Goal: Information Seeking & Learning: Learn about a topic

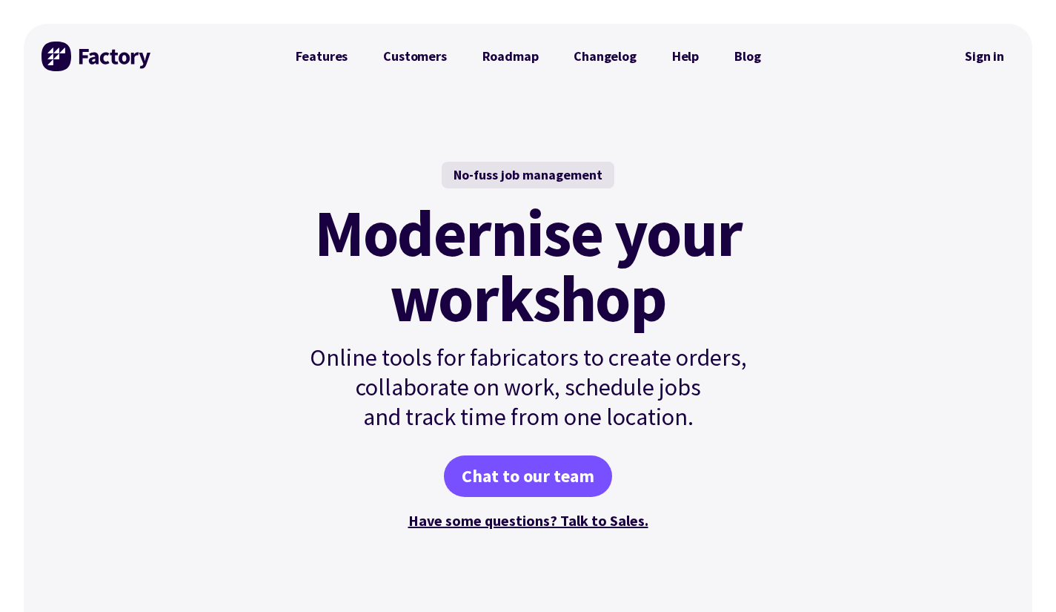
click at [603, 59] on link "Changelog" at bounding box center [605, 57] width 98 height 30
click at [315, 55] on link "Features" at bounding box center [322, 57] width 88 height 30
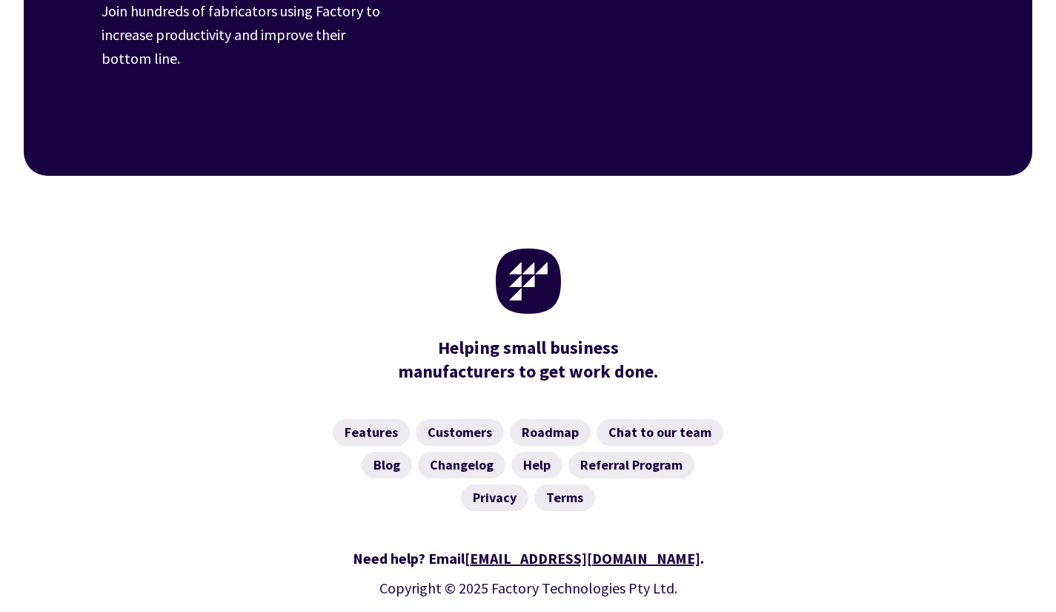
scroll to position [2372, 0]
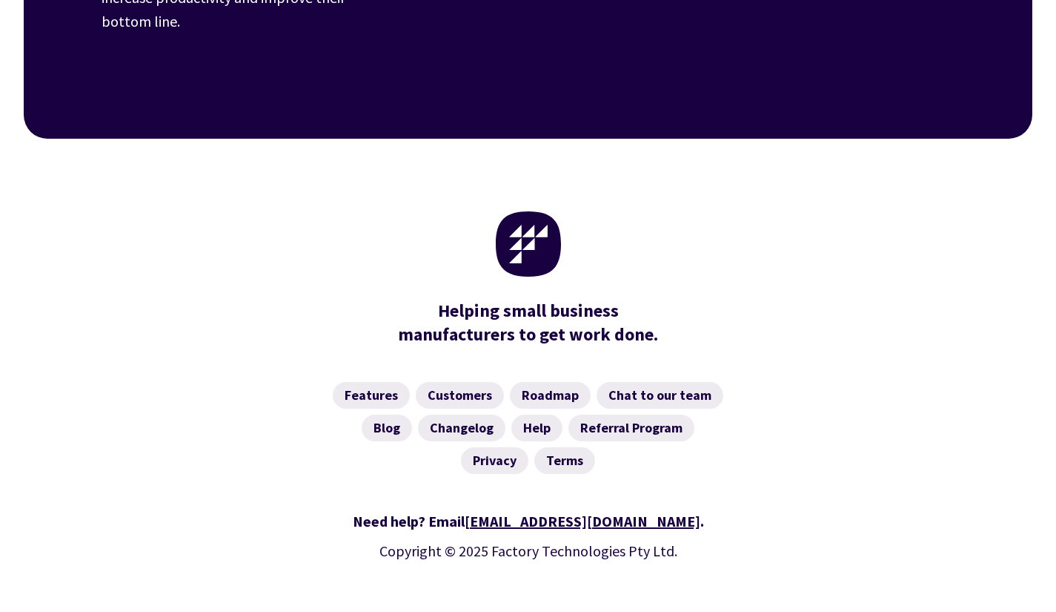
click at [553, 382] on link "Roadmap" at bounding box center [550, 395] width 81 height 27
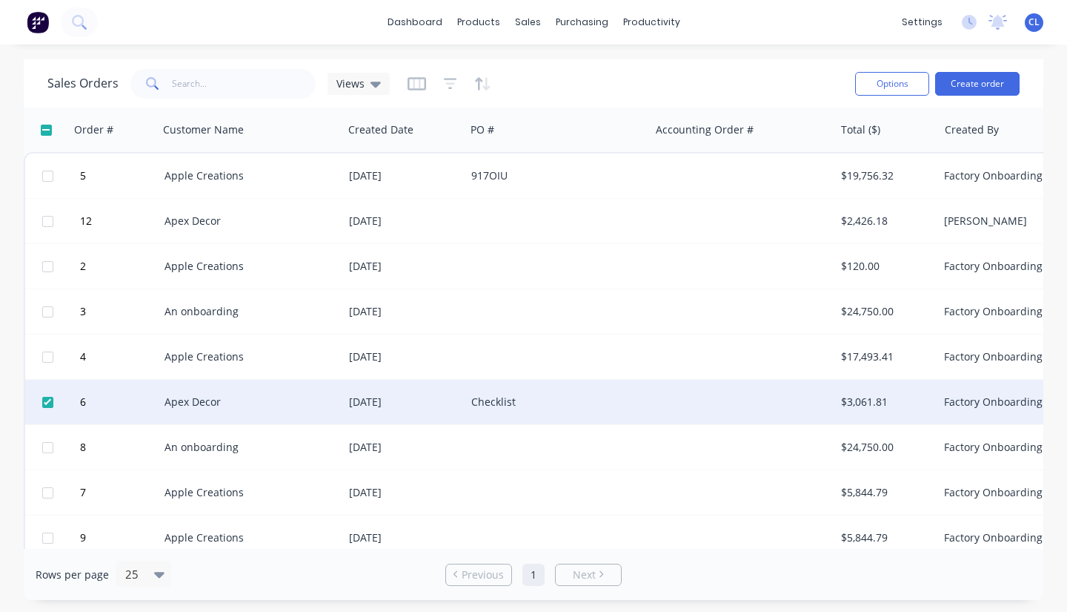
click at [198, 222] on div "Apex Decor" at bounding box center [247, 220] width 165 height 15
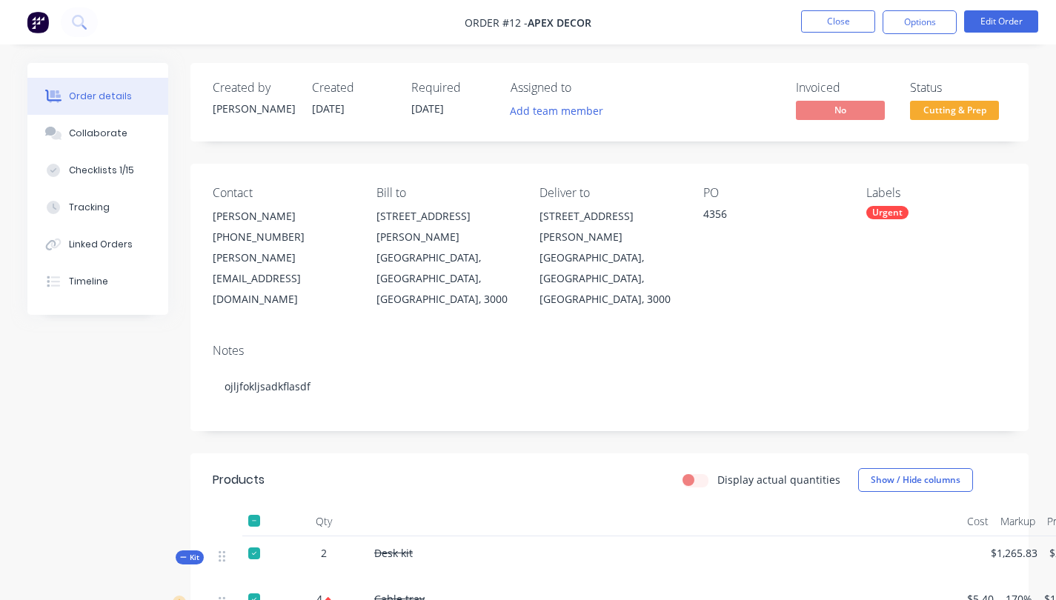
click at [135, 130] on button "Collaborate" at bounding box center [97, 133] width 141 height 37
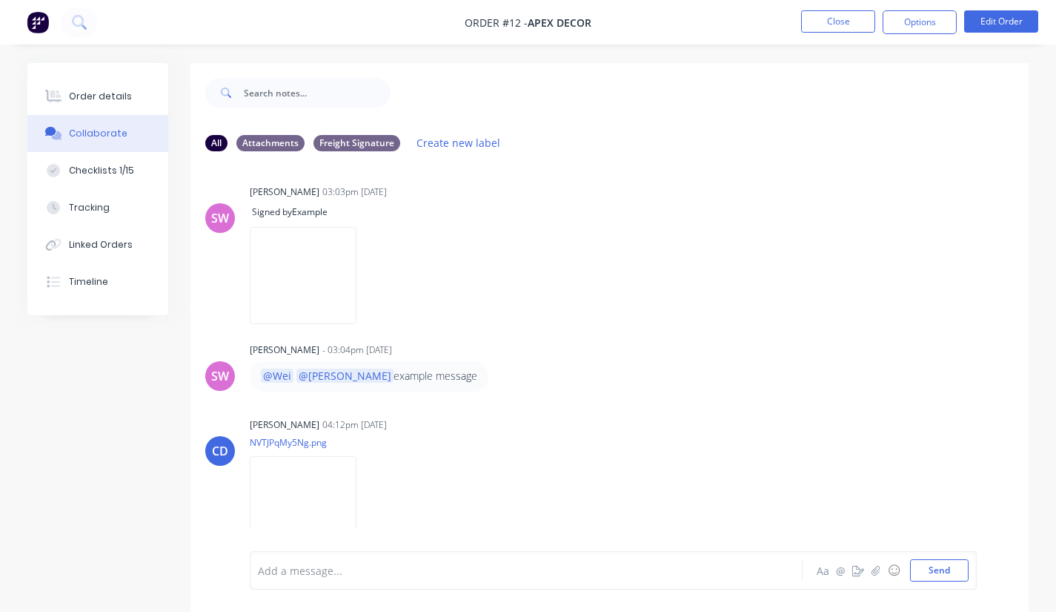
scroll to position [9, 0]
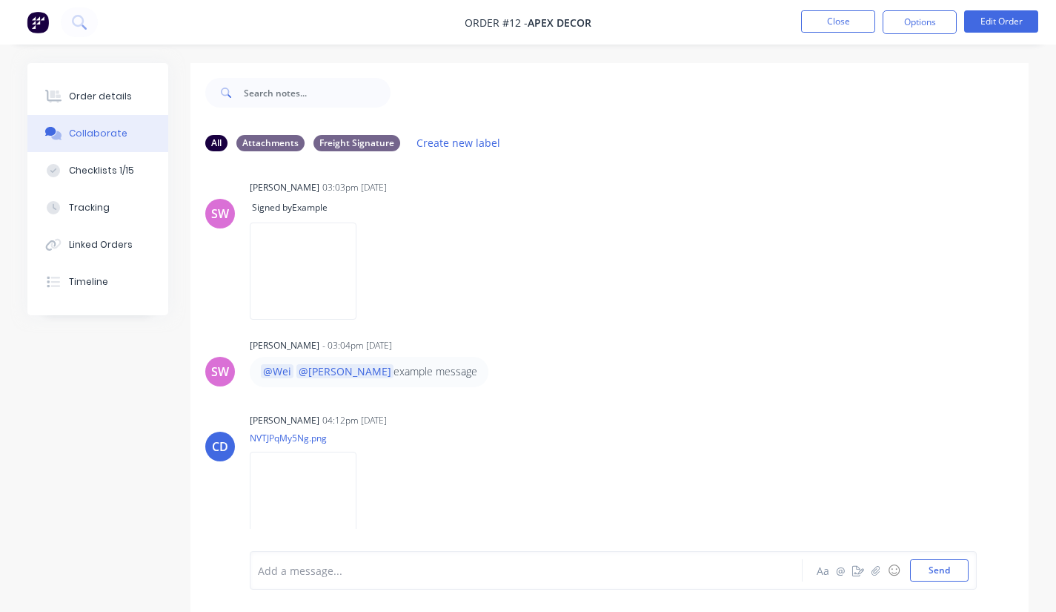
click at [799, 259] on div "SW [PERSON_NAME] 03:03pm [DATE] Signed by Example Labels Delete" at bounding box center [610, 244] width 838 height 136
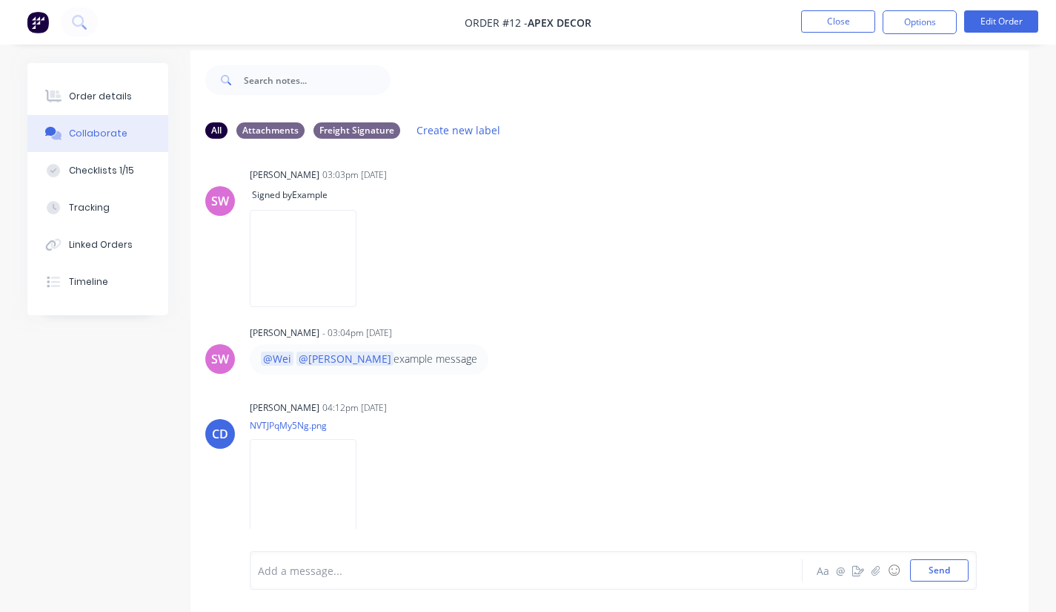
scroll to position [22, 0]
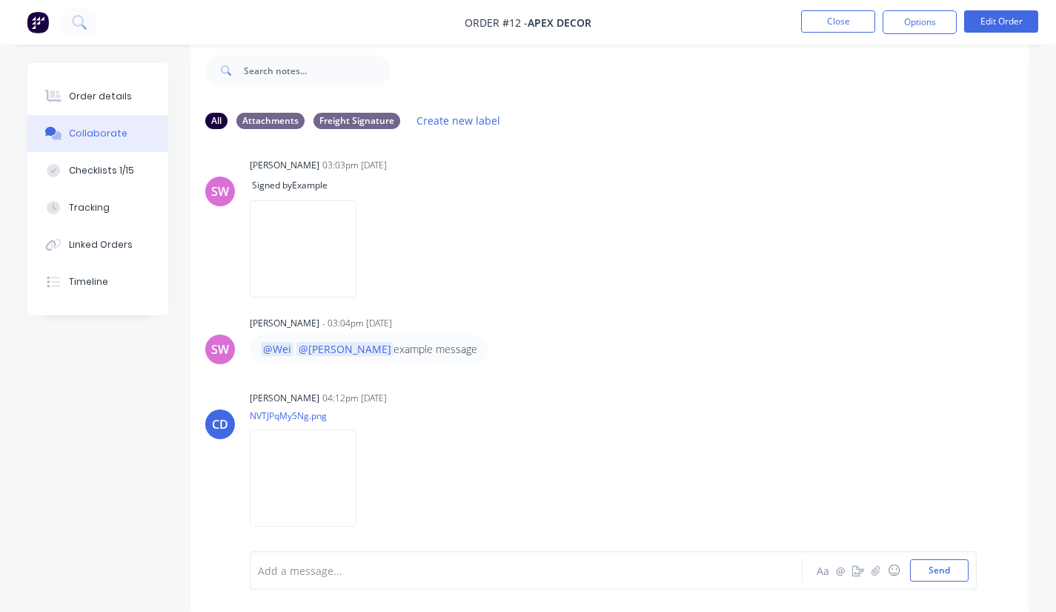
click at [96, 170] on div "Checklists 1/15" at bounding box center [101, 170] width 65 height 13
type textarea "x"
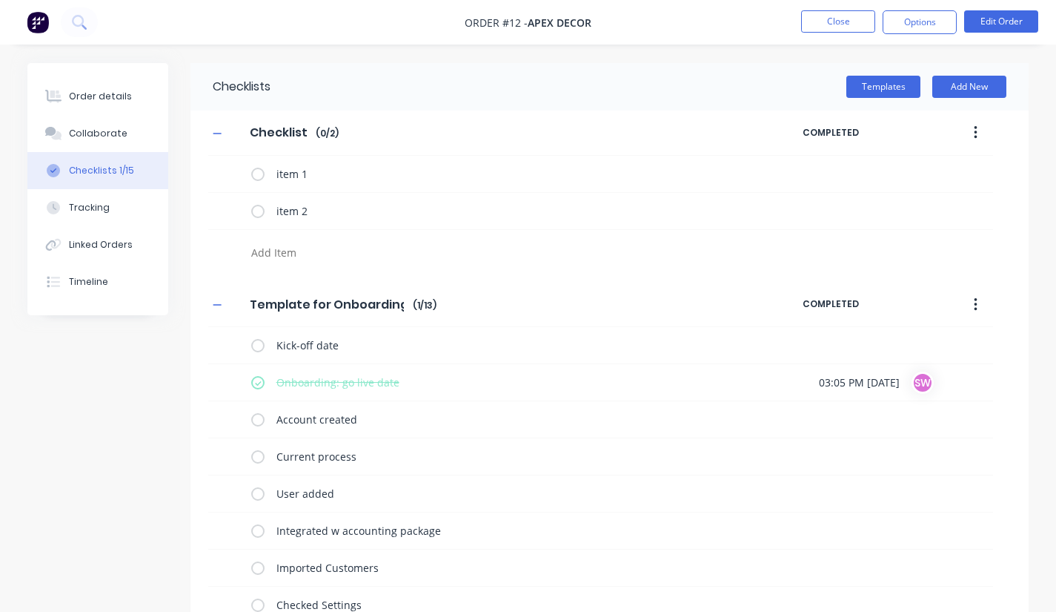
scroll to position [253, 0]
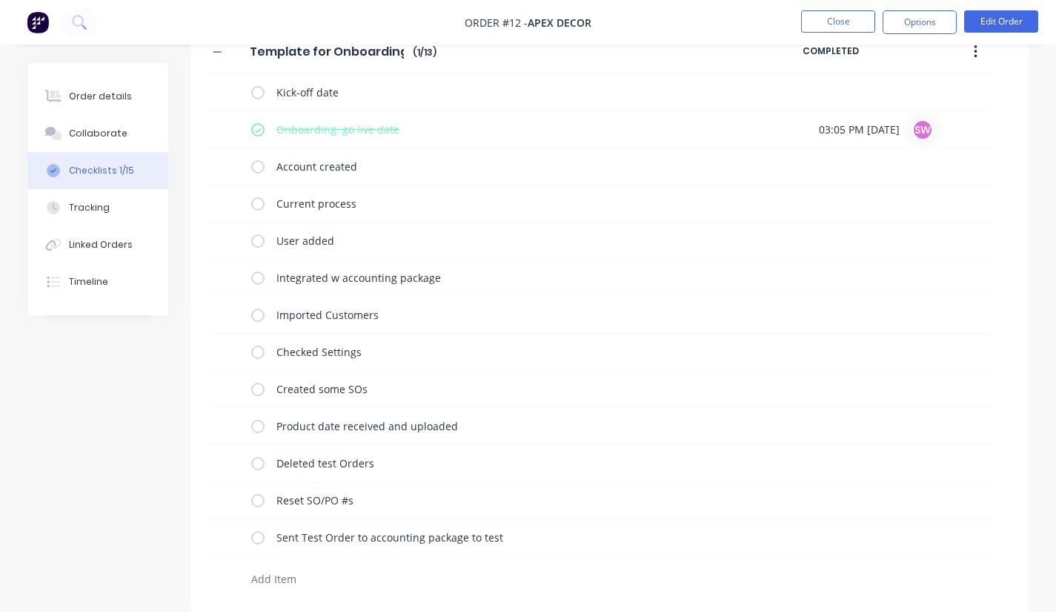
click at [859, 24] on button "Close" at bounding box center [838, 21] width 74 height 22
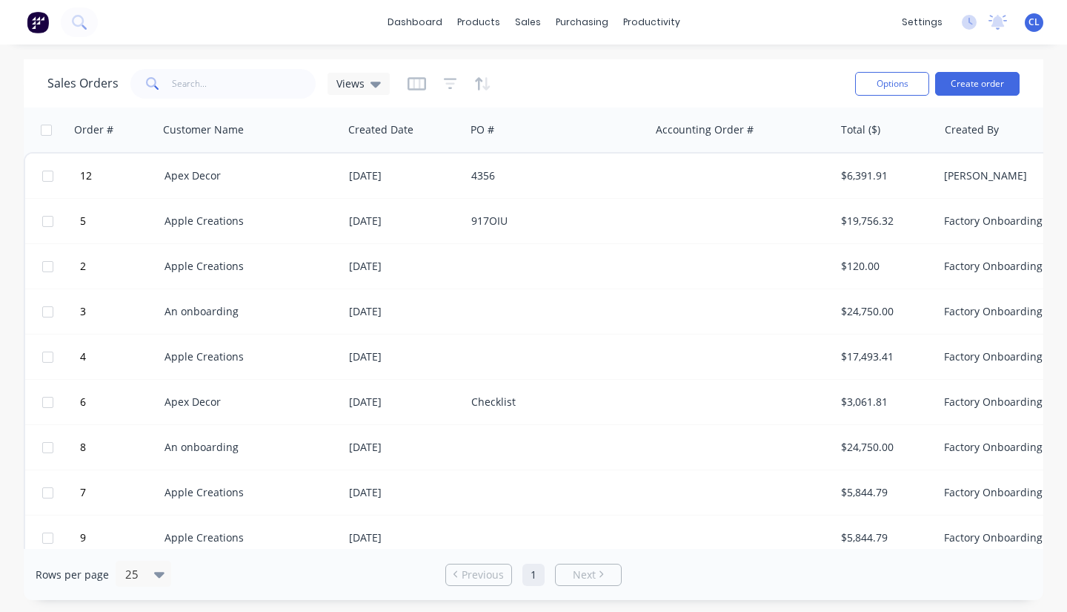
click at [225, 27] on div "dashboard products sales purchasing productivity dashboard products Product Cat…" at bounding box center [533, 22] width 1067 height 44
